Goal: Check status

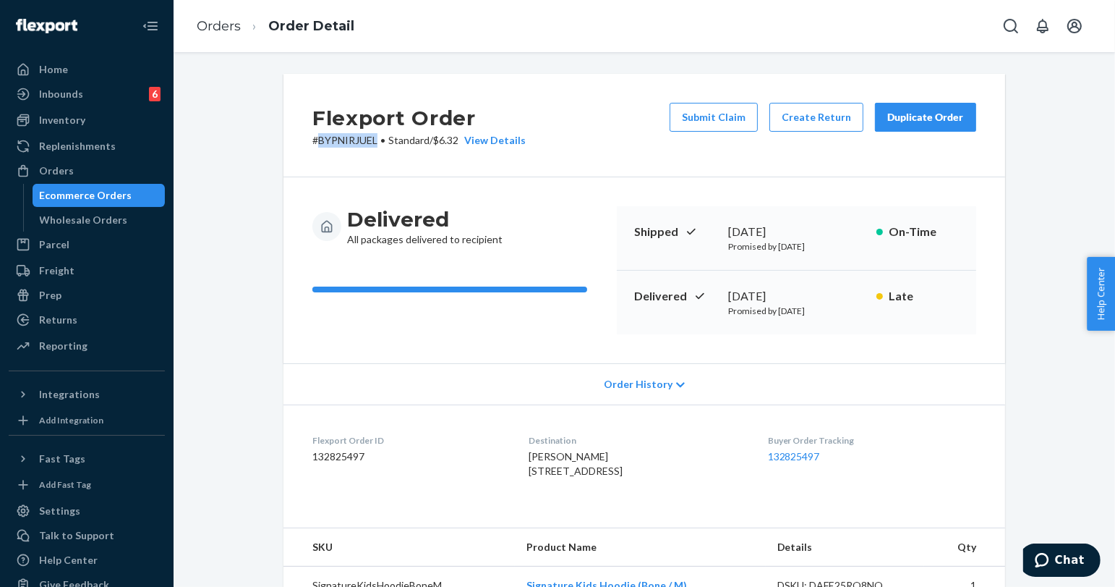
click at [93, 191] on div "Ecommerce Orders" at bounding box center [86, 195] width 93 height 14
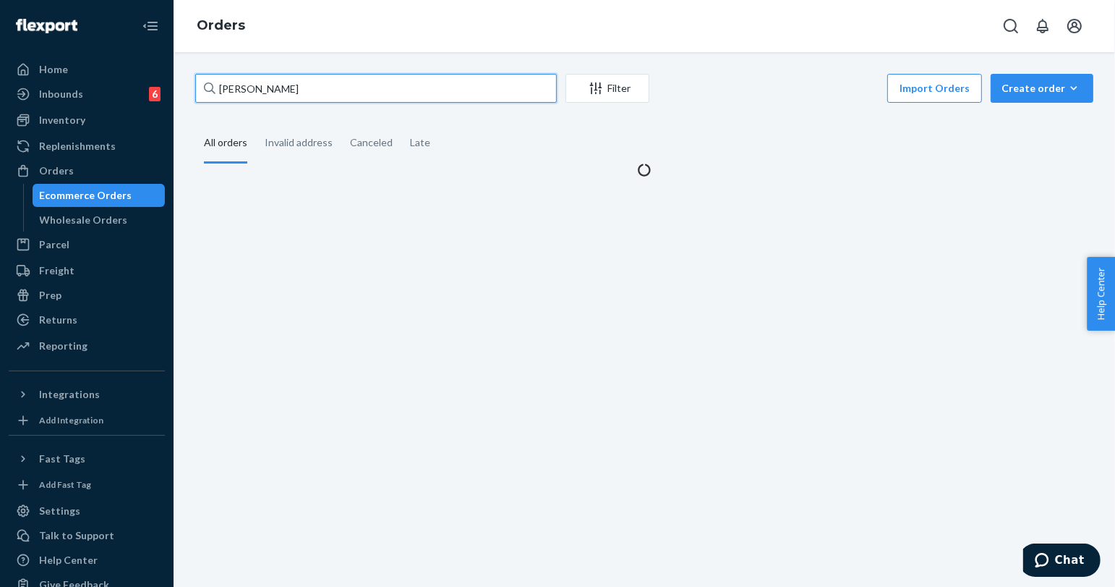
click at [271, 93] on input "[PERSON_NAME]" at bounding box center [376, 88] width 362 height 29
paste input "[PERSON_NAME]"
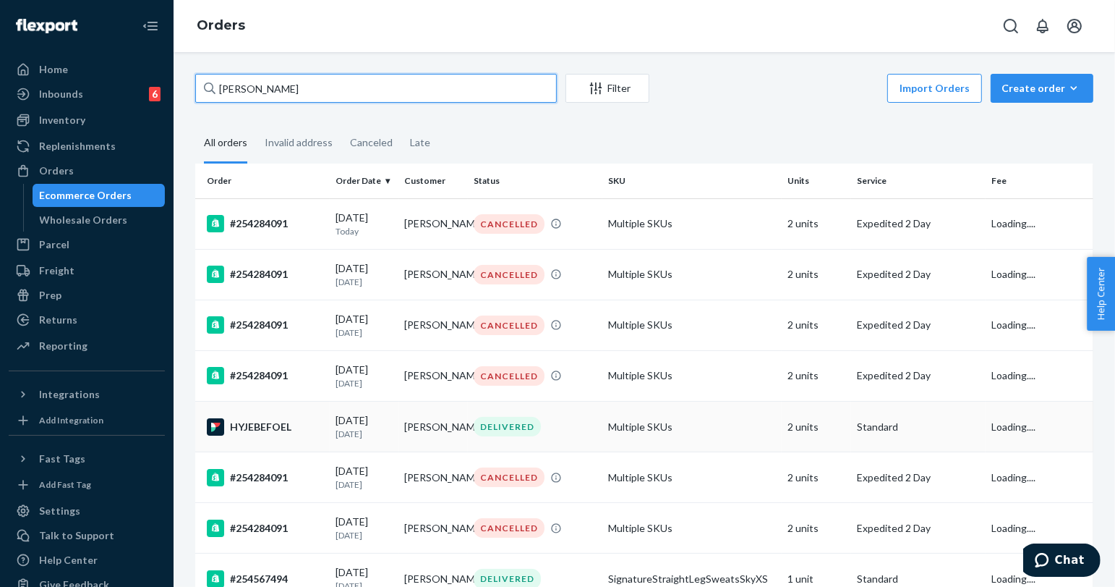
type input "[PERSON_NAME]"
click at [786, 443] on td "2 units" at bounding box center [816, 426] width 69 height 51
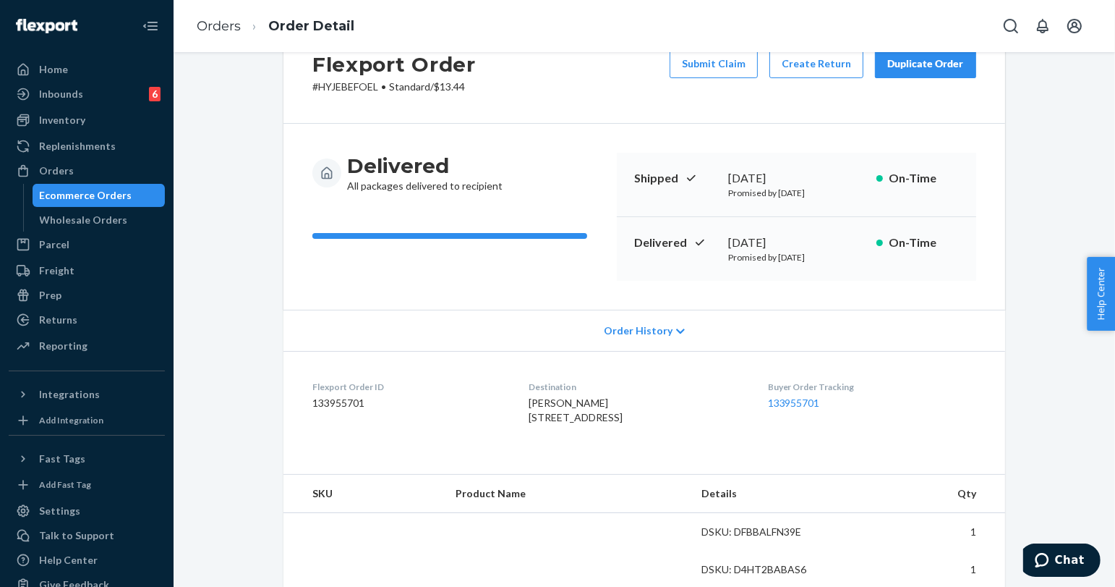
scroll to position [80, 0]
